Goal: Go to known website: Access a specific website the user already knows

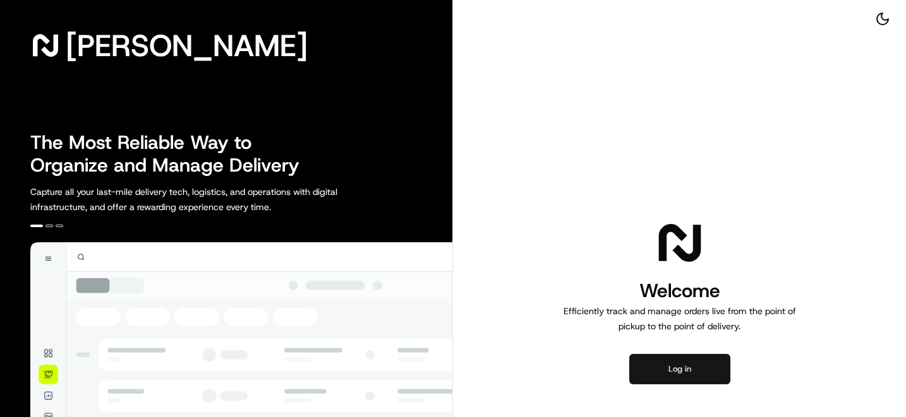
click at [696, 371] on button "Log in" at bounding box center [679, 369] width 101 height 30
